Goal: Information Seeking & Learning: Learn about a topic

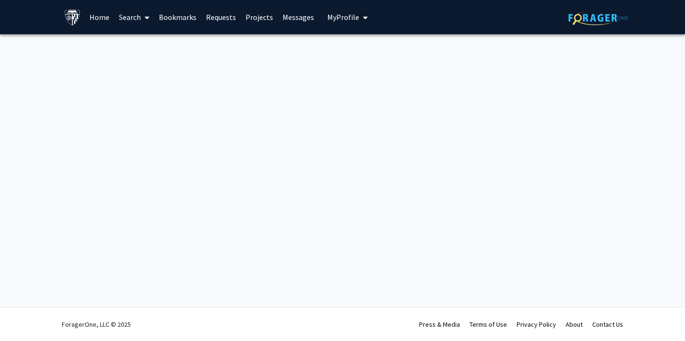
click at [96, 15] on link "Home" at bounding box center [99, 16] width 29 height 33
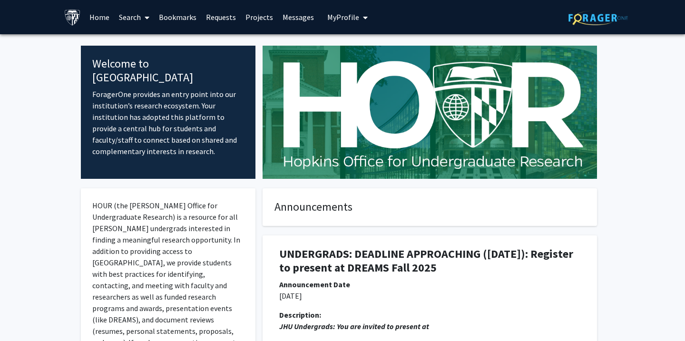
click at [257, 17] on link "Projects" at bounding box center [259, 16] width 37 height 33
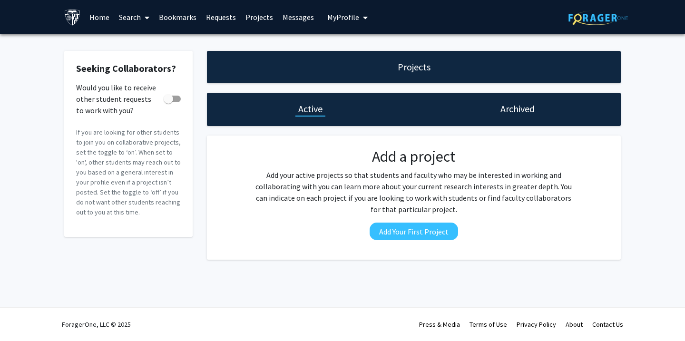
click at [136, 15] on link "Search" at bounding box center [134, 16] width 40 height 33
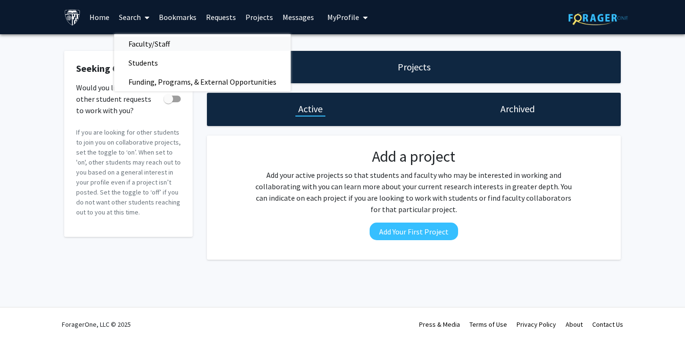
click at [136, 45] on span "Faculty/Staff" at bounding box center [149, 43] width 70 height 19
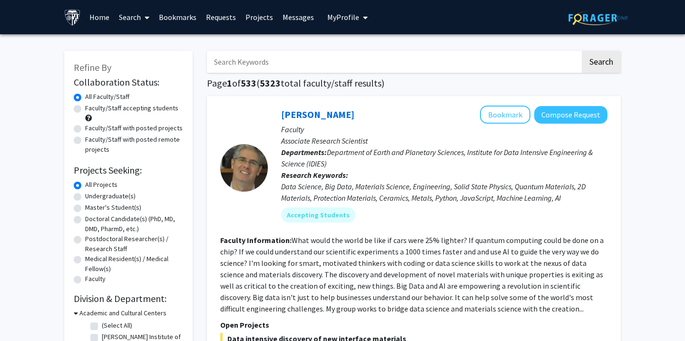
click at [107, 198] on label "Undergraduate(s)" at bounding box center [110, 196] width 50 height 10
click at [91, 197] on input "Undergraduate(s)" at bounding box center [88, 194] width 6 height 6
radio input "true"
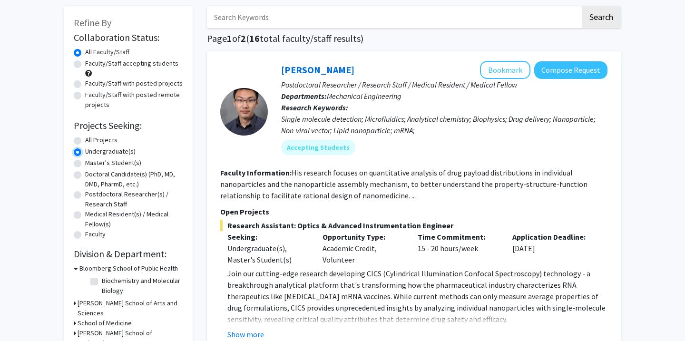
scroll to position [47, 0]
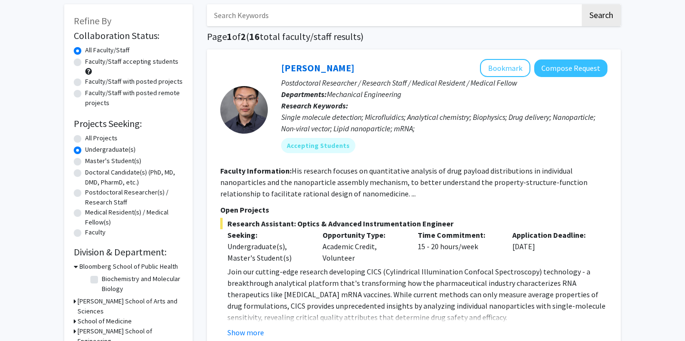
click at [129, 62] on label "Faculty/Staff accepting students" at bounding box center [131, 62] width 93 height 10
click at [91, 62] on input "Faculty/Staff accepting students" at bounding box center [88, 60] width 6 height 6
radio input "true"
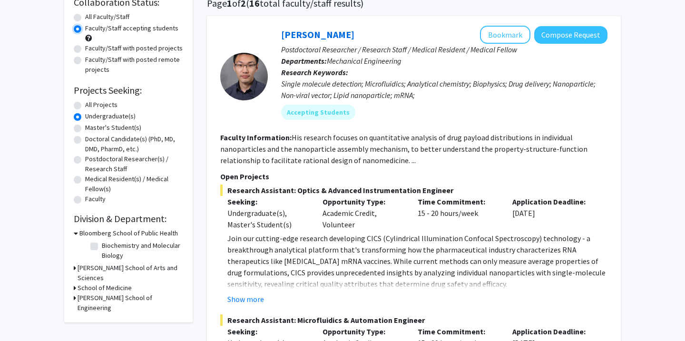
scroll to position [125, 0]
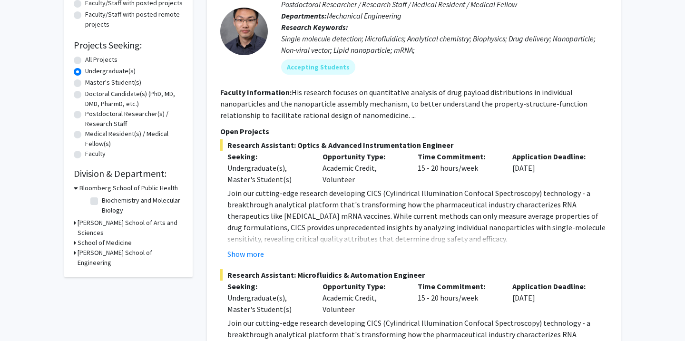
click at [72, 223] on div "Refine By Collaboration Status: Collaboration Status All Faculty/Staff Collabor…" at bounding box center [128, 101] width 128 height 351
click at [75, 222] on icon at bounding box center [75, 223] width 2 height 10
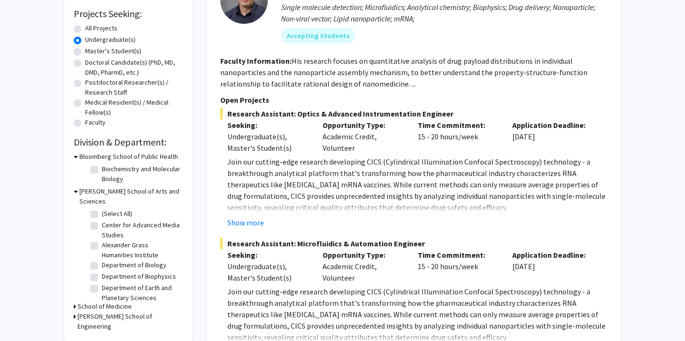
scroll to position [160, 0]
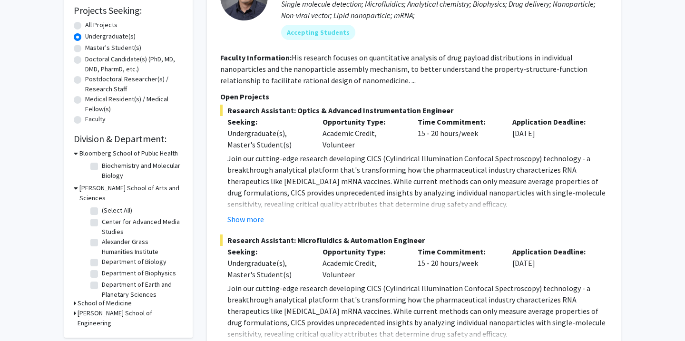
click at [102, 257] on label "Department of Biology" at bounding box center [134, 262] width 65 height 10
click at [102, 257] on input "Department of Biology" at bounding box center [105, 260] width 6 height 6
checkbox input "true"
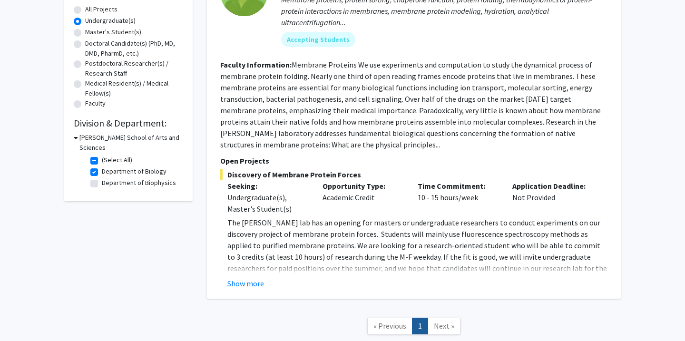
scroll to position [159, 0]
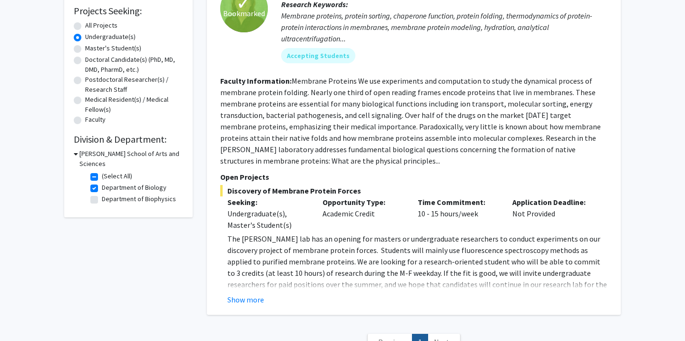
click at [102, 183] on label "Department of Biology" at bounding box center [134, 188] width 65 height 10
click at [102, 183] on input "Department of Biology" at bounding box center [105, 186] width 6 height 6
checkbox input "false"
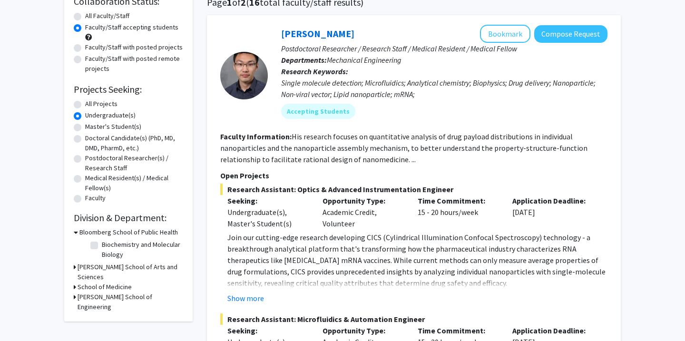
scroll to position [121, 0]
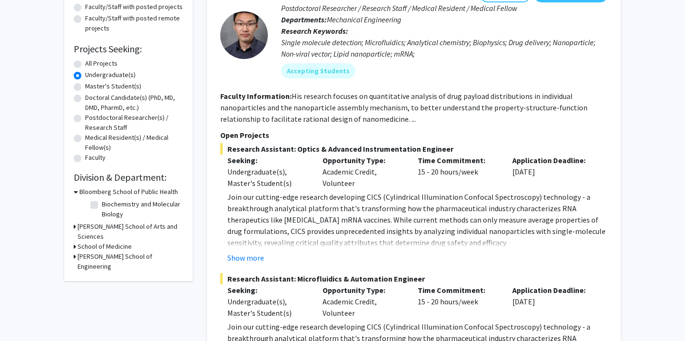
click at [102, 207] on label "Biochemistry and Molecular Biology" at bounding box center [141, 209] width 79 height 20
click at [102, 205] on input "Biochemistry and Molecular Biology" at bounding box center [105, 202] width 6 height 6
checkbox input "true"
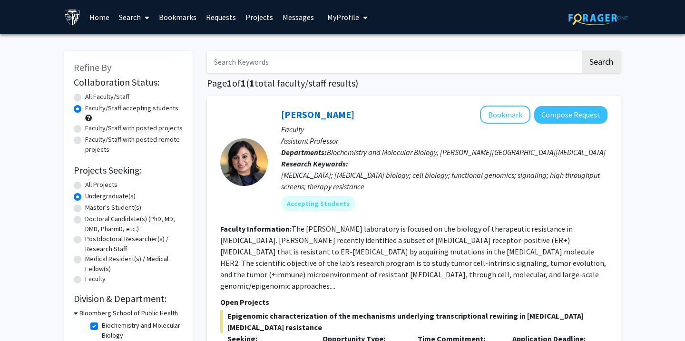
scroll to position [215, 0]
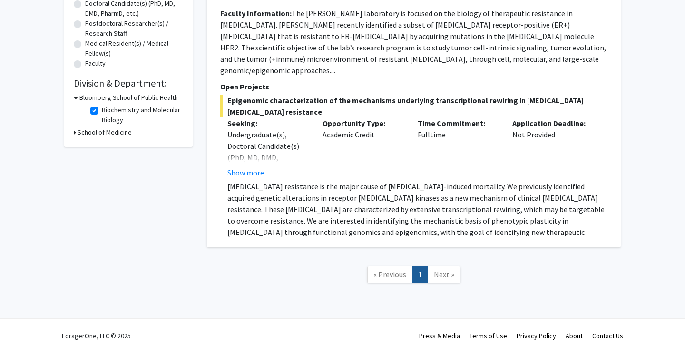
click at [102, 109] on label "Biochemistry and Molecular Biology" at bounding box center [141, 115] width 79 height 20
click at [102, 109] on input "Biochemistry and Molecular Biology" at bounding box center [105, 108] width 6 height 6
checkbox input "false"
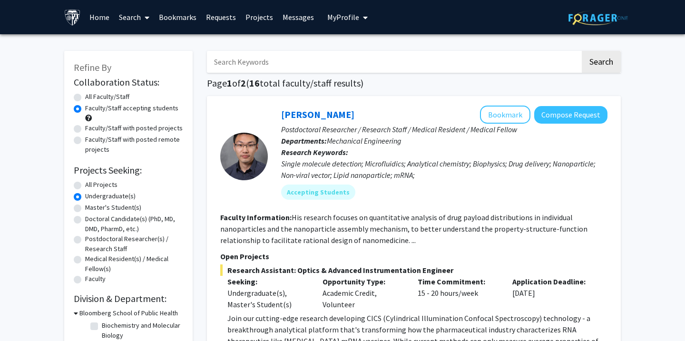
scroll to position [236, 0]
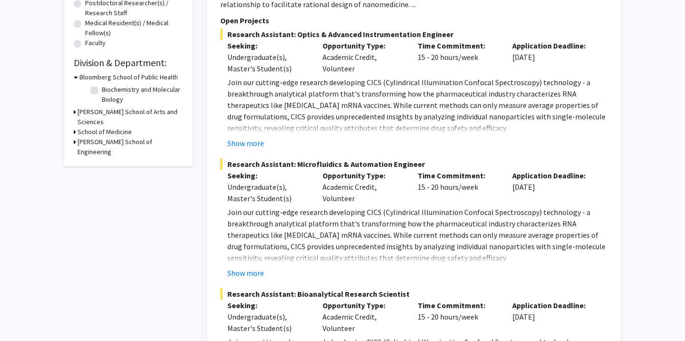
click at [82, 127] on h3 "School of Medicine" at bounding box center [105, 132] width 54 height 10
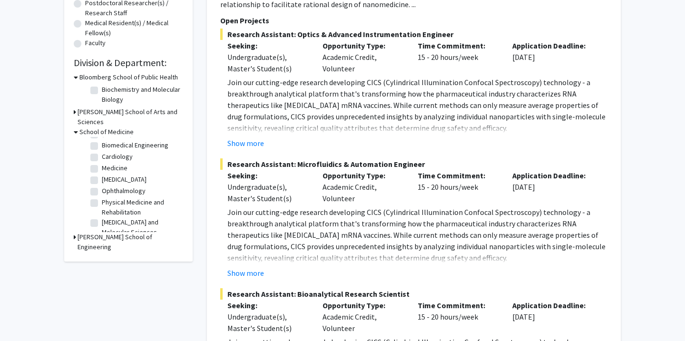
scroll to position [0, 0]
click at [102, 139] on label "(Select All)" at bounding box center [117, 144] width 30 height 10
click at [102, 139] on input "(Select All)" at bounding box center [105, 142] width 6 height 6
checkbox input "true"
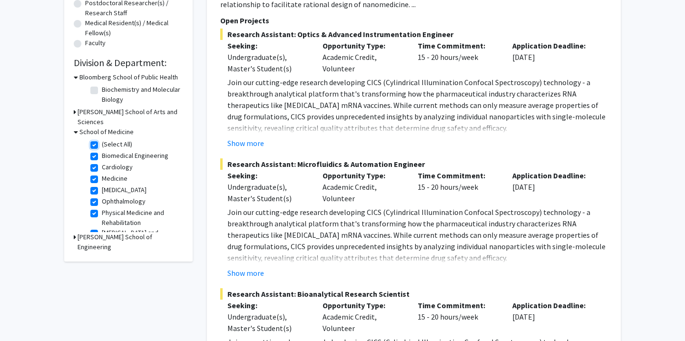
checkbox input "true"
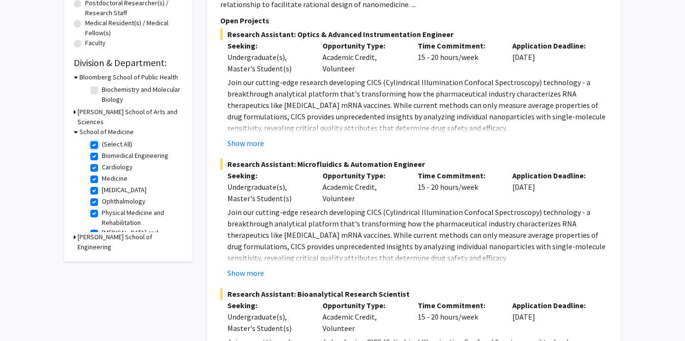
checkbox input "true"
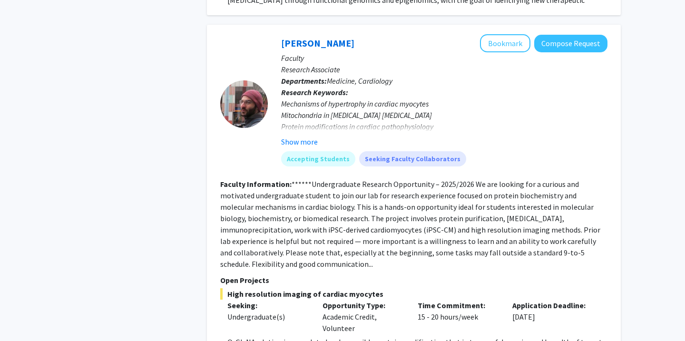
scroll to position [962, 0]
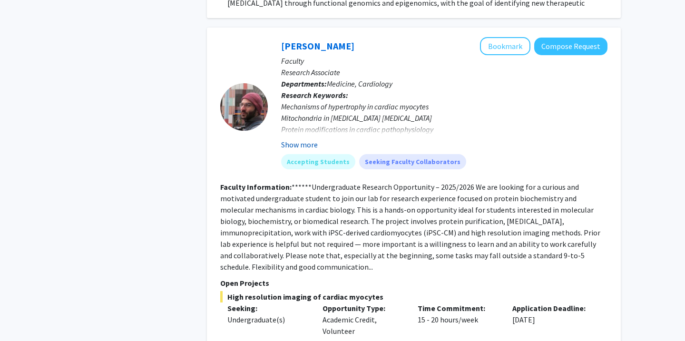
click at [294, 139] on button "Show more" at bounding box center [299, 144] width 37 height 11
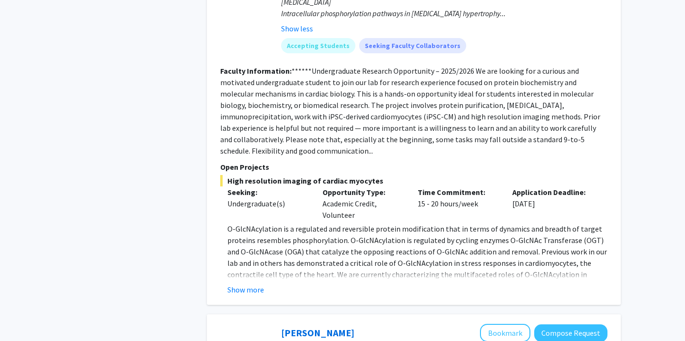
scroll to position [1135, 0]
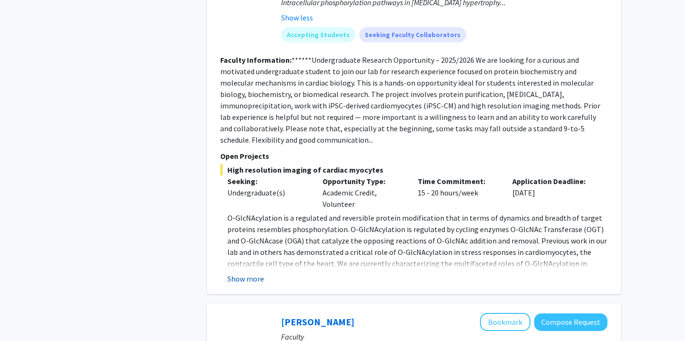
click at [254, 273] on button "Show more" at bounding box center [245, 278] width 37 height 11
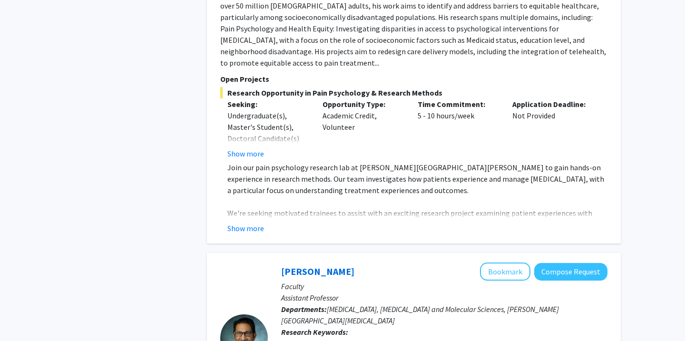
scroll to position [2484, 0]
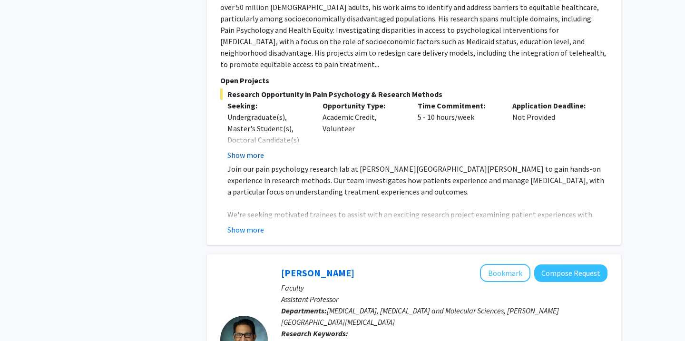
click at [236, 149] on button "Show more" at bounding box center [245, 154] width 37 height 11
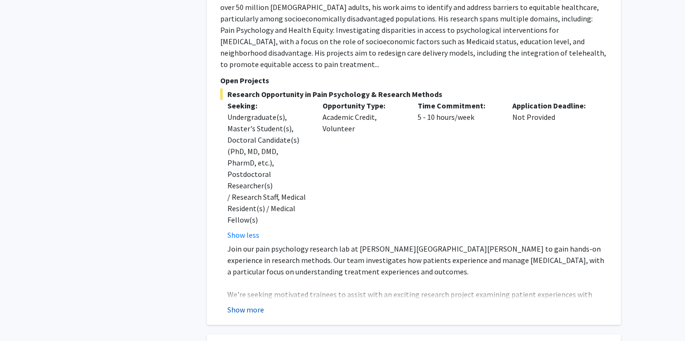
click at [233, 304] on button "Show more" at bounding box center [245, 309] width 37 height 11
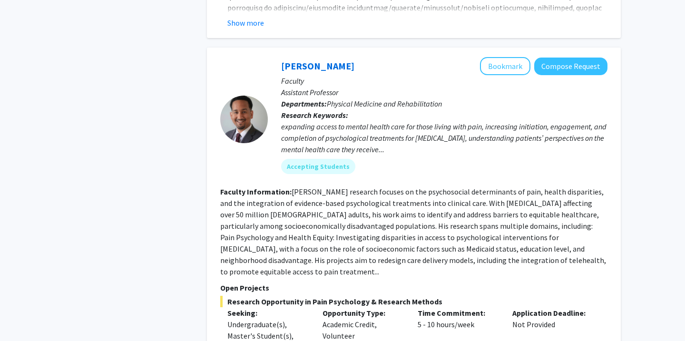
scroll to position [2034, 0]
